Goal: Find specific page/section: Find specific page/section

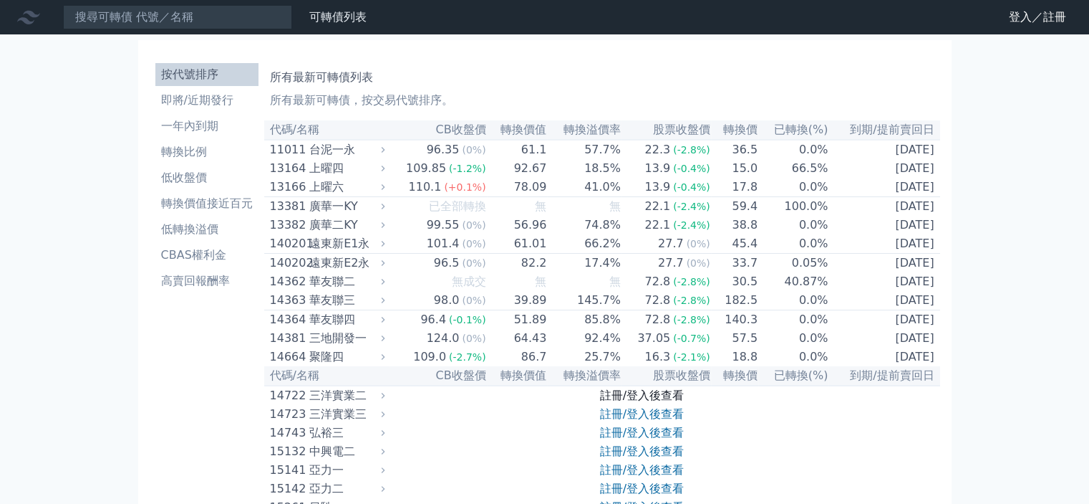
click at [616, 402] on link "註冊/登入後查看" at bounding box center [642, 395] width 84 height 14
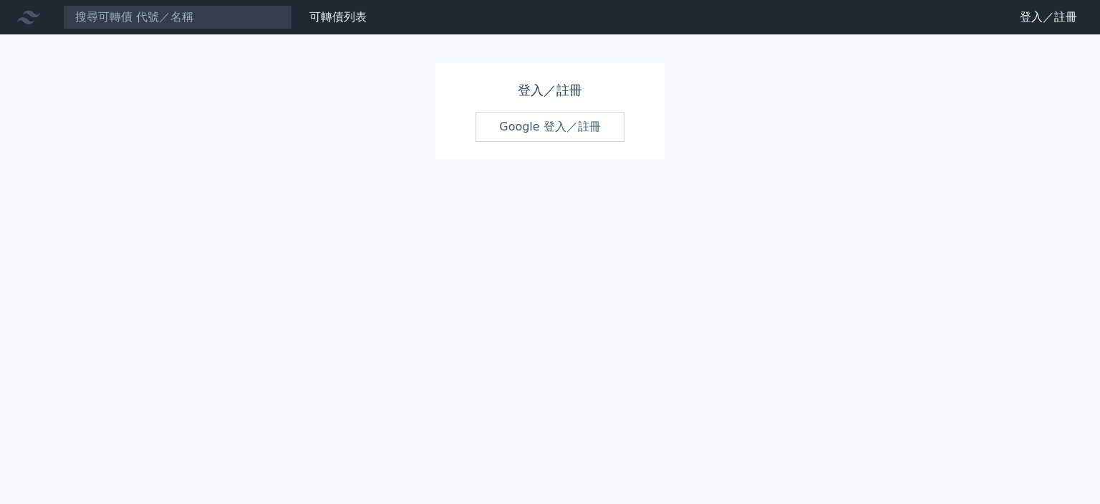
click at [596, 128] on link "Google 登入／註冊" at bounding box center [550, 127] width 149 height 30
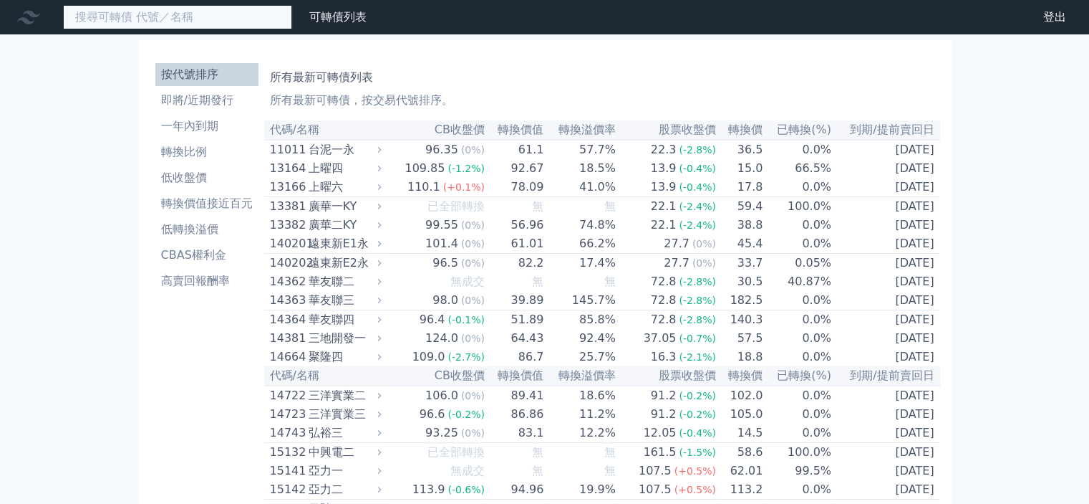
click at [198, 14] on input at bounding box center [177, 17] width 229 height 24
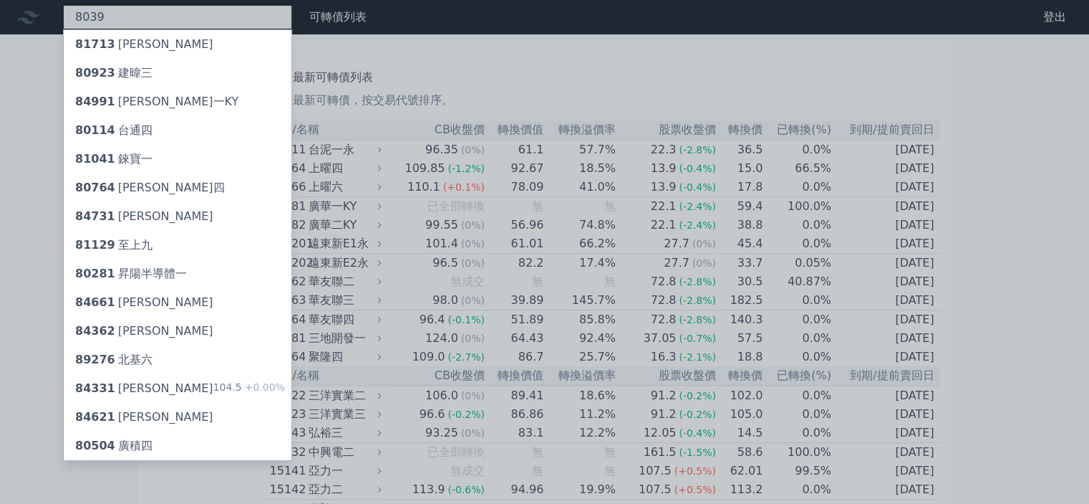
type input "8039"
